Goal: Transaction & Acquisition: Purchase product/service

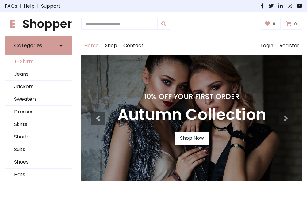
click at [38, 62] on link "T-Shirts" at bounding box center [38, 61] width 67 height 13
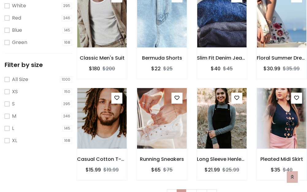
scroll to position [11, 0]
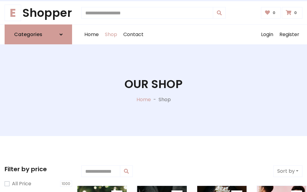
click at [153, 90] on h1 "Our Shop" at bounding box center [153, 83] width 58 height 13
click at [191, 35] on div "Home Shop Contact Log out Login Register" at bounding box center [191, 35] width 221 height 20
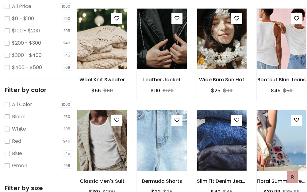
scroll to position [178, 0]
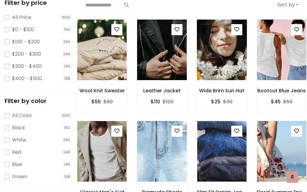
click at [221, 50] on img at bounding box center [221, 49] width 59 height 147
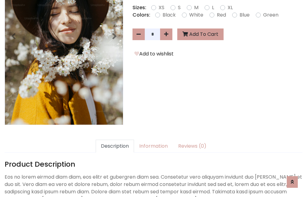
scroll to position [150, 0]
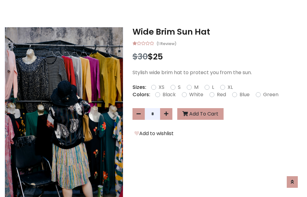
click at [217, 32] on h3 "Wide Brim Sun Hat" at bounding box center [217, 32] width 170 height 10
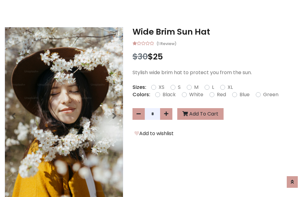
click at [217, 32] on h3 "Wide Brim Sun Hat" at bounding box center [217, 32] width 170 height 10
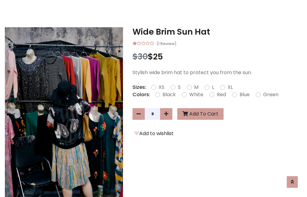
click at [217, 32] on h3 "Wide Brim Sun Hat" at bounding box center [217, 32] width 170 height 10
